Goal: Task Accomplishment & Management: Use online tool/utility

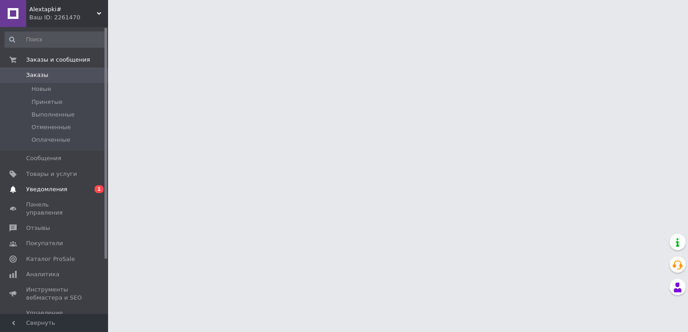
click at [55, 191] on span "Уведомления" at bounding box center [46, 190] width 41 height 8
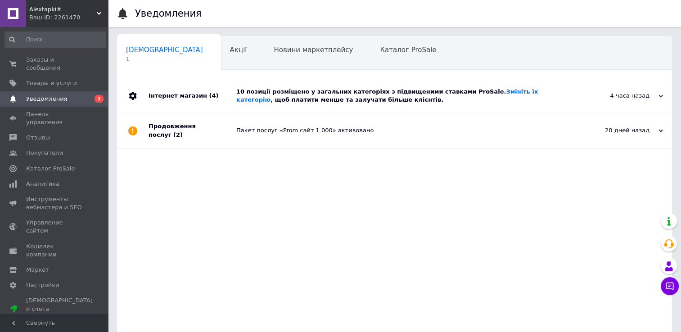
click at [662, 95] on icon at bounding box center [661, 96] width 5 height 5
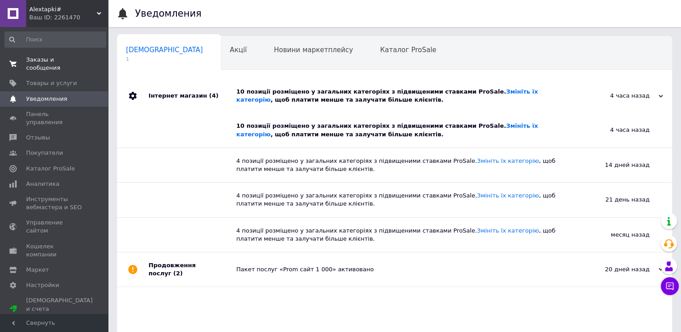
click at [54, 59] on span "Заказы и сообщения" at bounding box center [54, 64] width 57 height 16
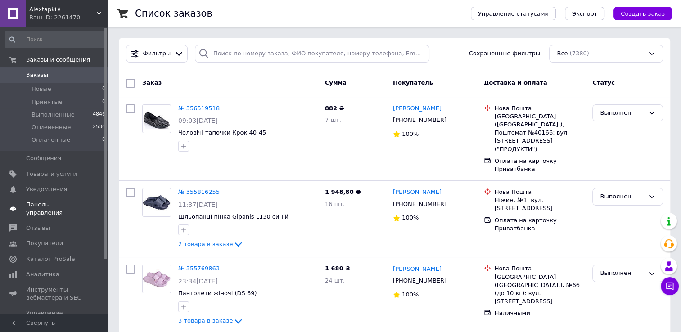
click at [56, 204] on span "Панель управления" at bounding box center [54, 209] width 57 height 16
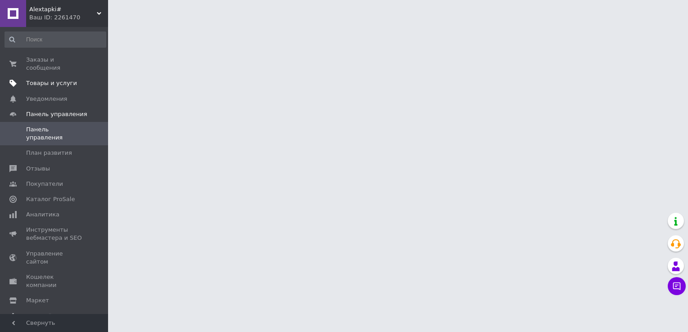
click at [54, 79] on span "Товары и услуги" at bounding box center [51, 83] width 51 height 8
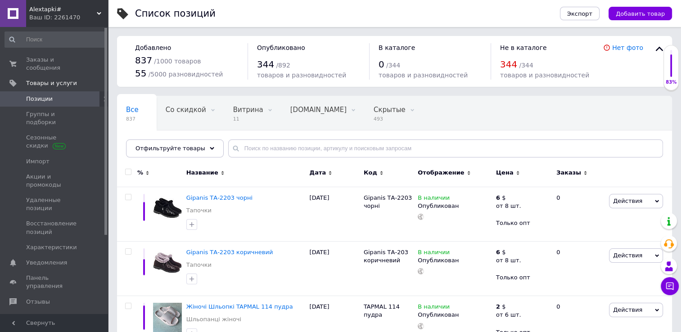
click at [95, 13] on span "Alextapki#" at bounding box center [63, 9] width 68 height 8
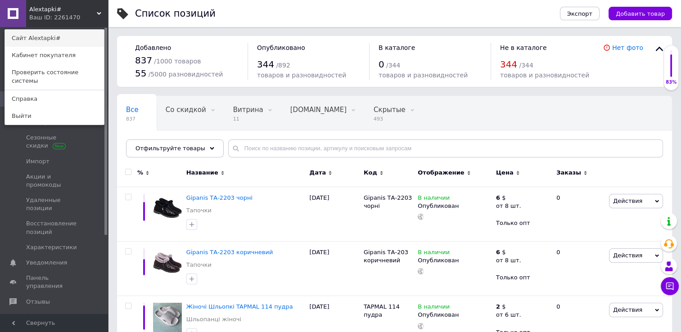
click at [33, 35] on link "Сайт Alextapki#" at bounding box center [54, 38] width 99 height 17
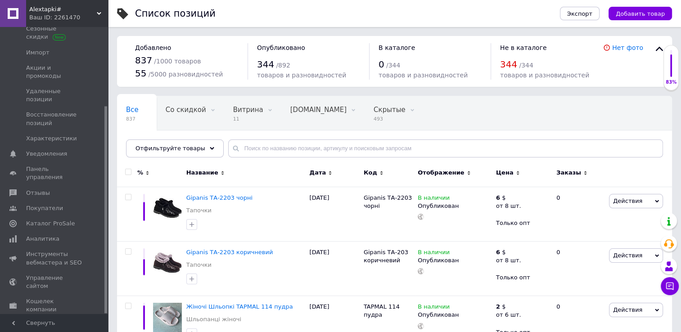
click at [38, 321] on span "Маркет" at bounding box center [37, 325] width 23 height 8
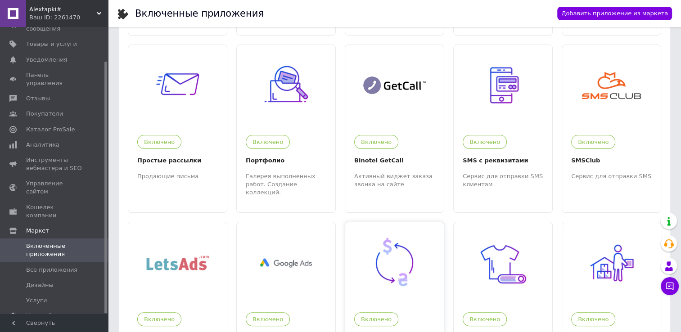
scroll to position [225, 0]
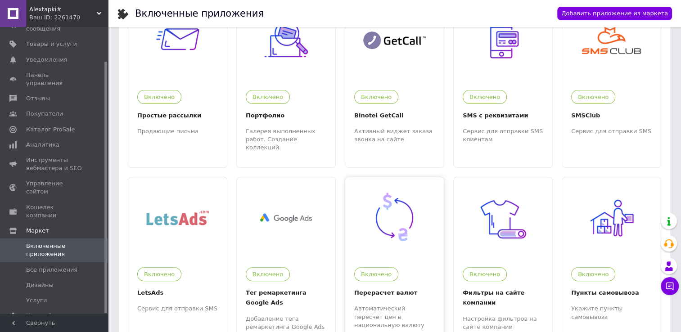
click at [384, 216] on img at bounding box center [394, 217] width 55 height 55
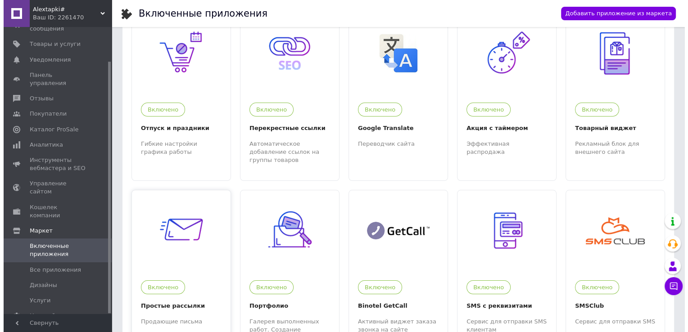
scroll to position [0, 0]
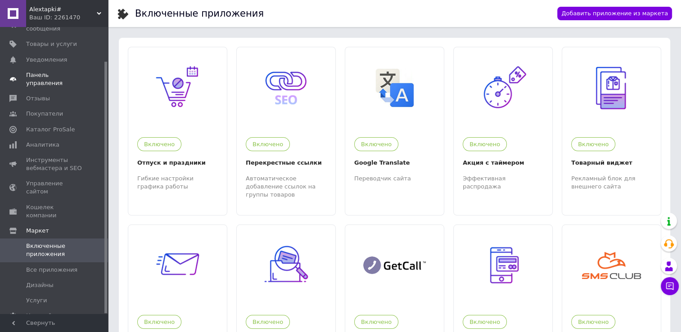
click at [61, 71] on span "Панель управления" at bounding box center [54, 79] width 57 height 16
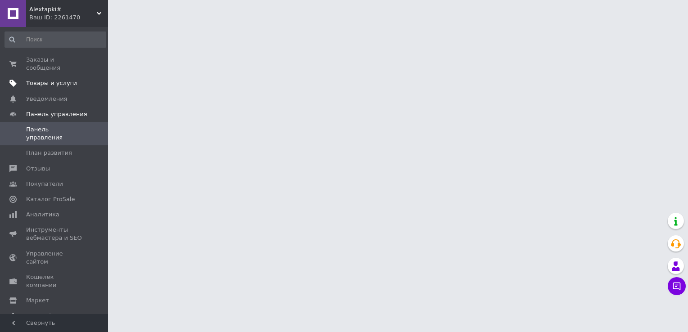
click at [58, 79] on span "Товары и услуги" at bounding box center [51, 83] width 51 height 8
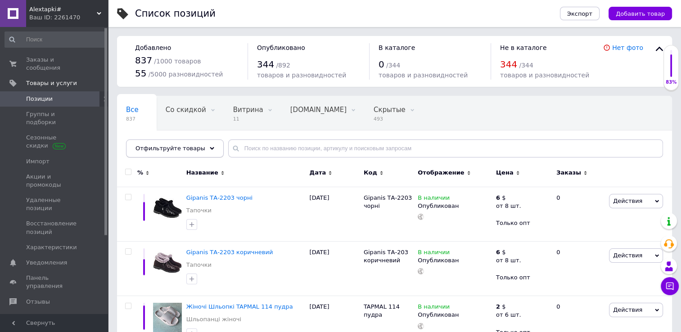
click at [210, 147] on use at bounding box center [212, 148] width 5 height 3
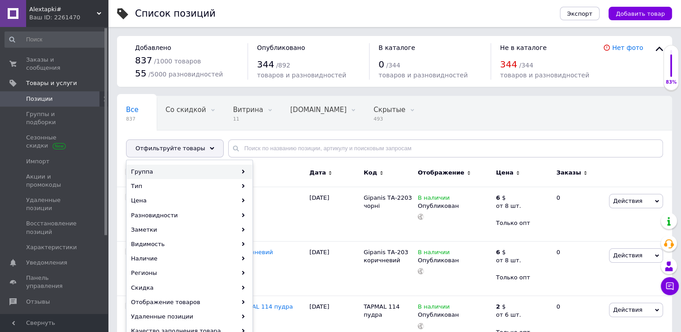
click at [243, 171] on icon at bounding box center [243, 172] width 4 height 4
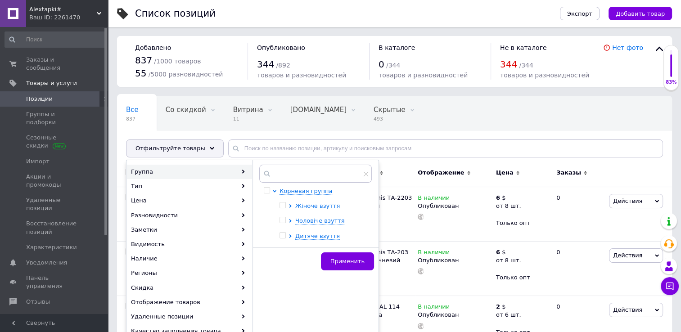
click at [320, 207] on span "Жіноче взуття" at bounding box center [317, 206] width 45 height 7
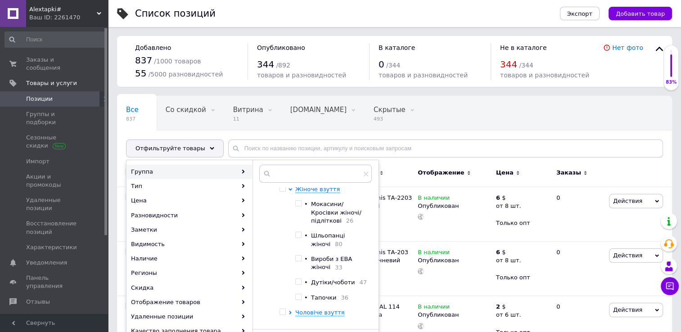
scroll to position [30, 0]
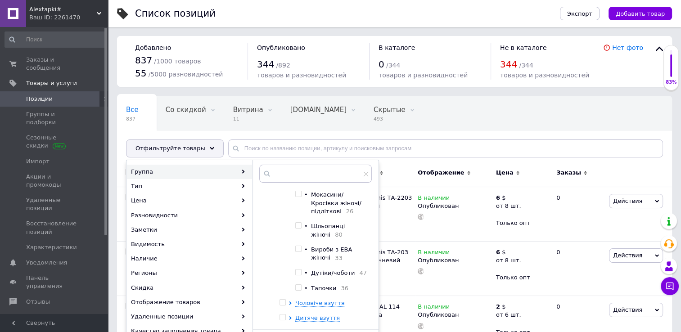
click at [323, 249] on span "Вироби з ЕВА жіночі" at bounding box center [331, 253] width 41 height 15
checkbox input "true"
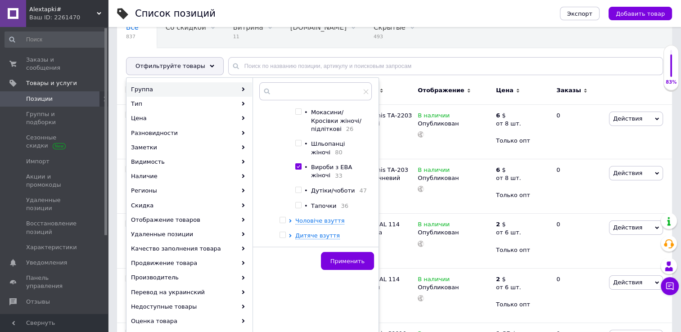
scroll to position [90, 0]
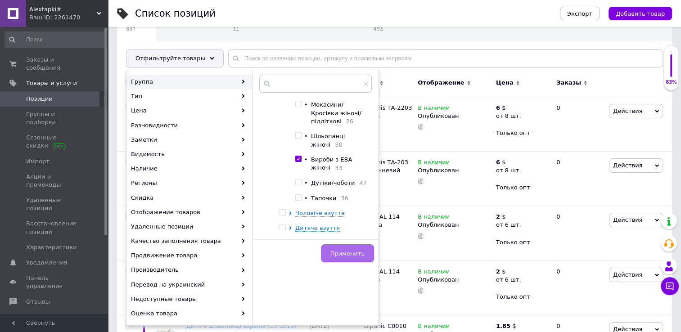
click at [345, 253] on span "Применить" at bounding box center [347, 253] width 34 height 7
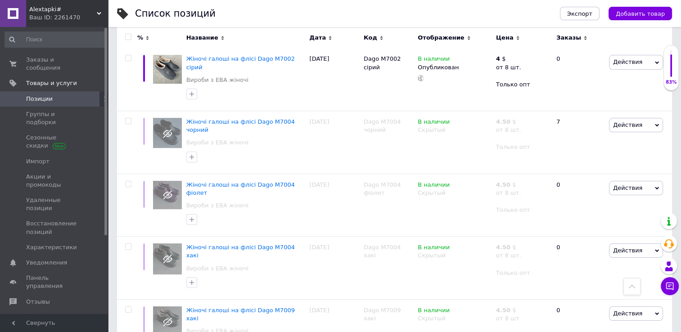
scroll to position [3458, 0]
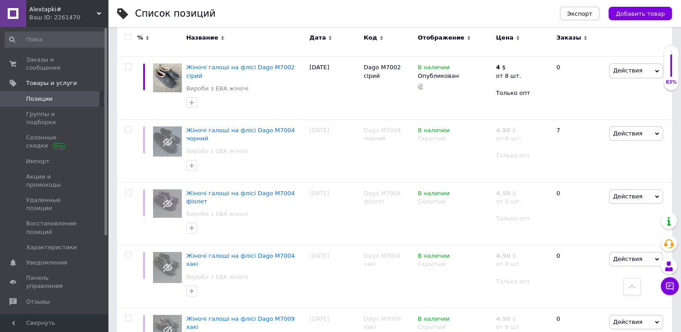
type input "3.2"
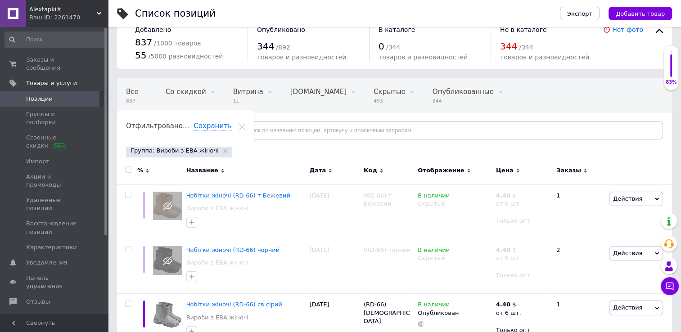
scroll to position [0, 0]
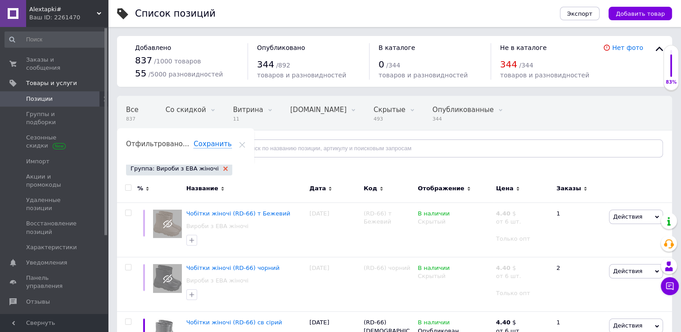
click at [223, 170] on use at bounding box center [225, 169] width 5 height 5
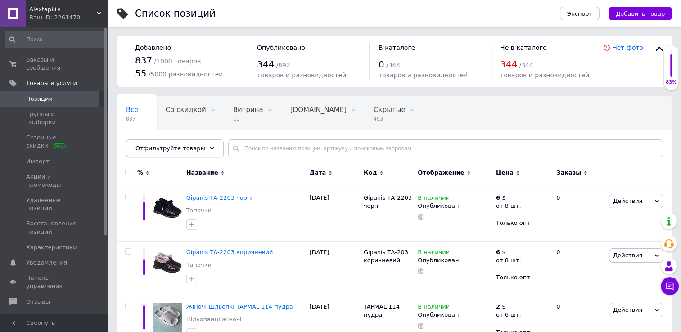
click at [210, 149] on icon at bounding box center [212, 148] width 5 height 5
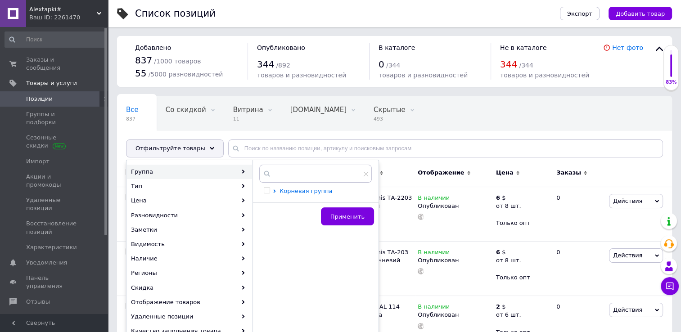
click at [310, 188] on span "Корневая группа" at bounding box center [306, 191] width 53 height 7
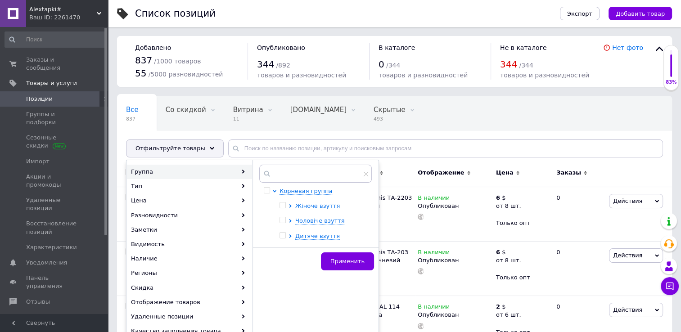
click at [317, 207] on span "Жіноче взуття" at bounding box center [317, 206] width 45 height 7
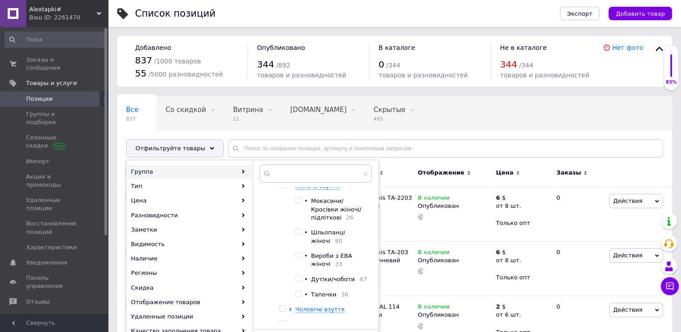
scroll to position [30, 0]
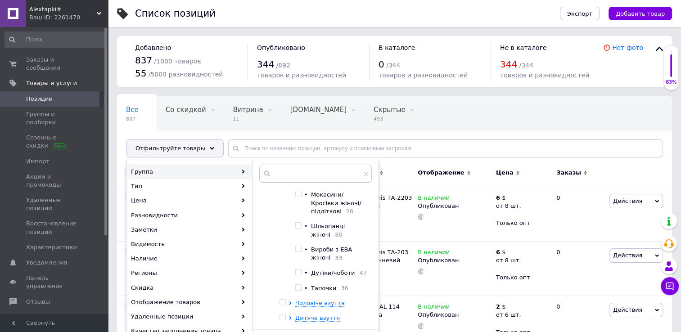
click at [325, 286] on span "Тапочки" at bounding box center [323, 288] width 25 height 7
checkbox input "true"
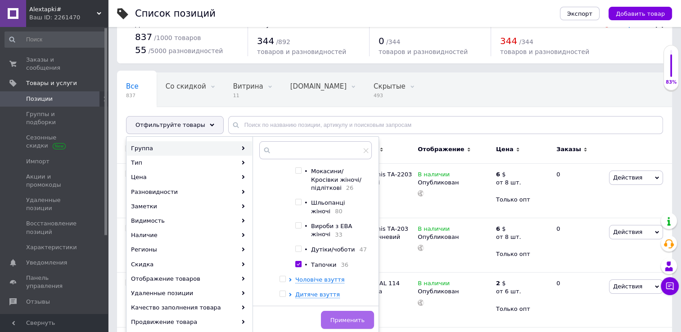
scroll to position [45, 0]
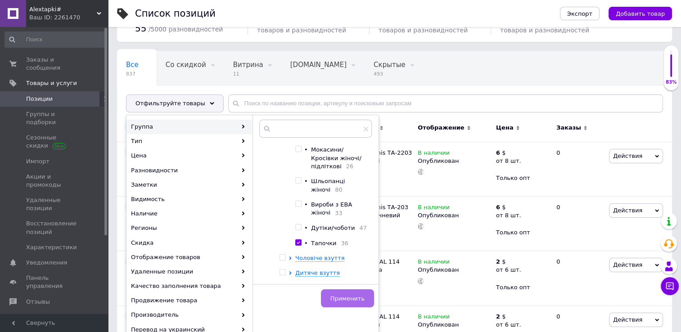
click at [348, 297] on span "Применить" at bounding box center [347, 298] width 34 height 7
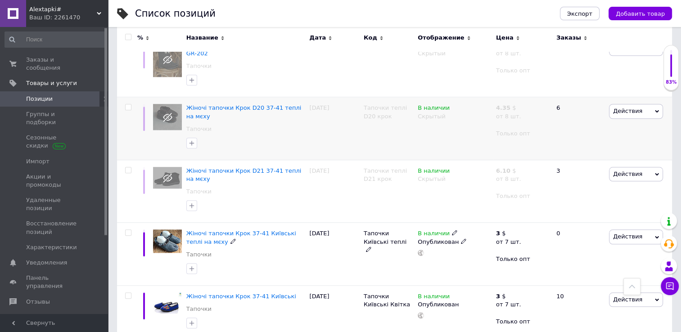
scroll to position [810, 0]
click at [448, 115] on icon at bounding box center [450, 115] width 5 height 5
click at [443, 134] on li "Опубликован" at bounding box center [452, 133] width 77 height 13
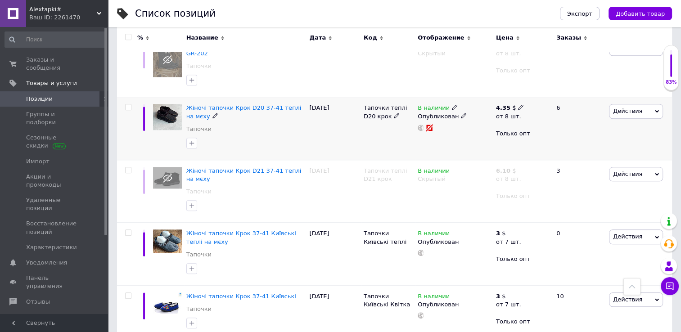
click at [518, 106] on icon at bounding box center [520, 106] width 5 height 5
click at [557, 86] on input "4.35" at bounding box center [575, 89] width 86 height 18
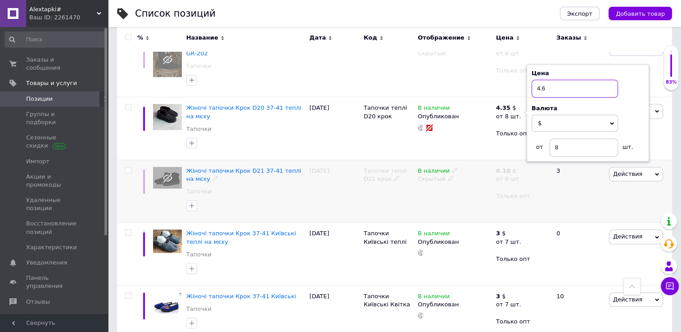
type input "4.6"
click at [481, 180] on div "Скрытый" at bounding box center [455, 179] width 74 height 8
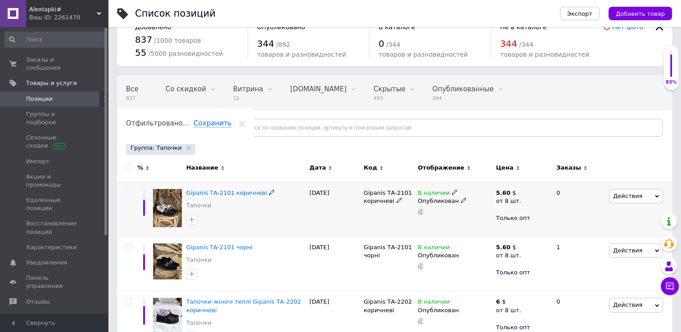
scroll to position [20, 0]
click at [186, 149] on use at bounding box center [188, 148] width 5 height 5
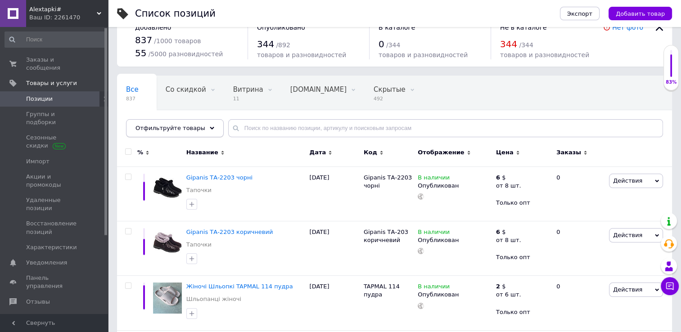
click at [210, 128] on use at bounding box center [212, 128] width 5 height 3
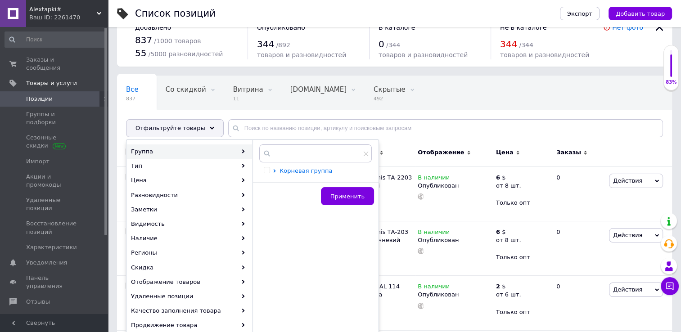
click at [303, 171] on span "Корневая группа" at bounding box center [306, 170] width 53 height 7
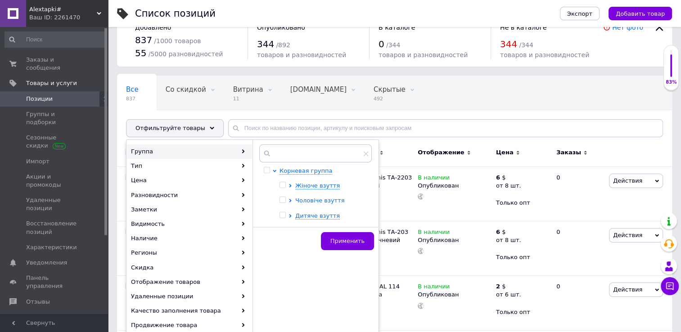
click at [313, 200] on span "Чоловіче взуття" at bounding box center [319, 200] width 49 height 7
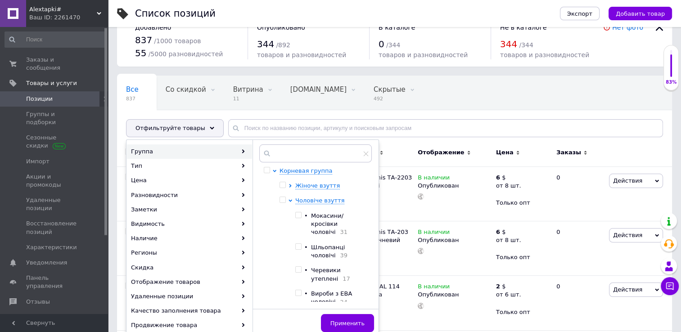
click at [335, 291] on div "Вироби з ЕВА чоловічі 24" at bounding box center [339, 298] width 56 height 17
click at [301, 290] on span at bounding box center [298, 293] width 6 height 6
click at [301, 290] on input "checkbox" at bounding box center [298, 293] width 6 height 6
checkbox input "true"
click at [340, 320] on span "Применить" at bounding box center [347, 323] width 34 height 7
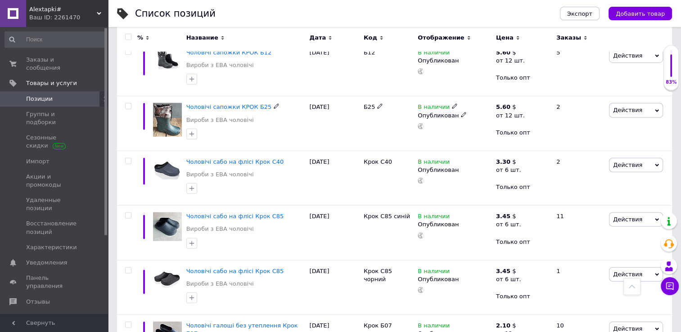
scroll to position [2362, 0]
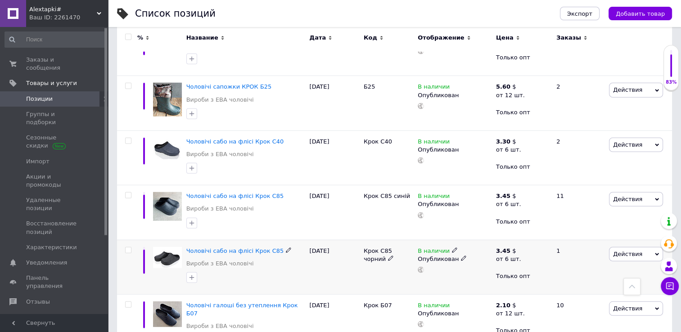
click at [620, 251] on span "Действия" at bounding box center [627, 254] width 29 height 7
click at [608, 290] on li "Копировать" at bounding box center [618, 296] width 89 height 13
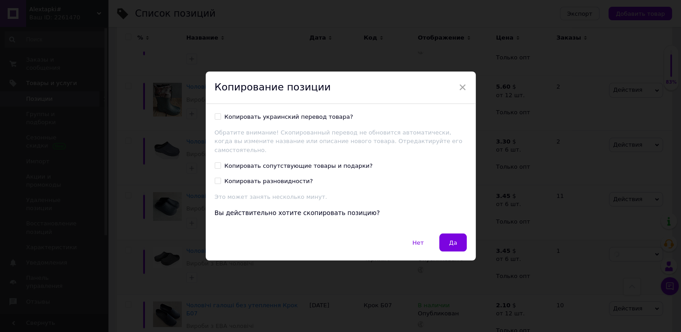
scroll to position [2325, 0]
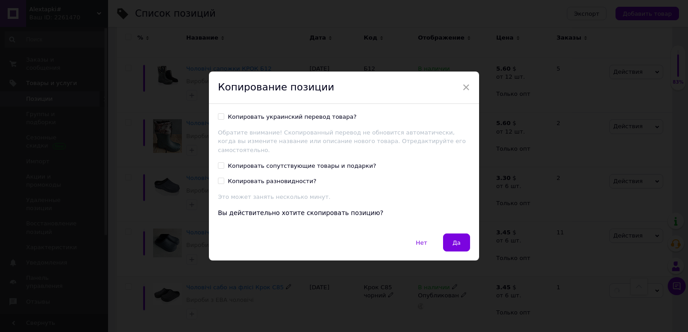
click at [285, 162] on div "Копировать сопутствующие товары и подарки?" at bounding box center [302, 166] width 148 height 8
click at [224, 163] on input "Копировать сопутствующие товары и подарки?" at bounding box center [221, 166] width 6 height 6
checkbox input "true"
click at [460, 239] on button "Да" at bounding box center [456, 243] width 27 height 18
